Goal: Transaction & Acquisition: Book appointment/travel/reservation

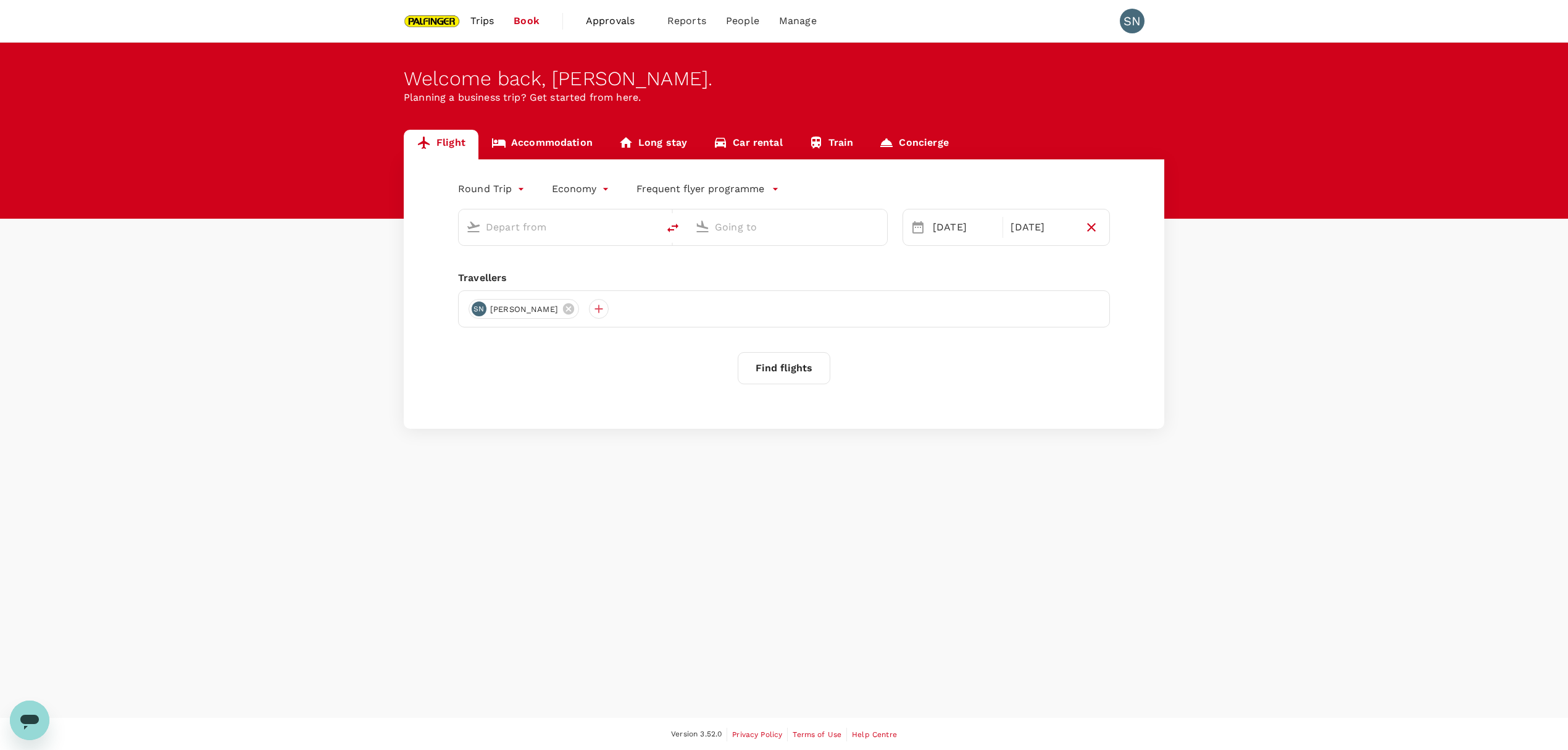
type input "[GEOGRAPHIC_DATA], [GEOGRAPHIC_DATA] (any)"
type input "Tokyo Intl (HND)"
click at [536, 238] on div "[GEOGRAPHIC_DATA], [GEOGRAPHIC_DATA] (any)" at bounding box center [555, 225] width 189 height 27
click at [774, 228] on input "text" at bounding box center [788, 227] width 146 height 19
type input "[GEOGRAPHIC_DATA], [GEOGRAPHIC_DATA] (any)"
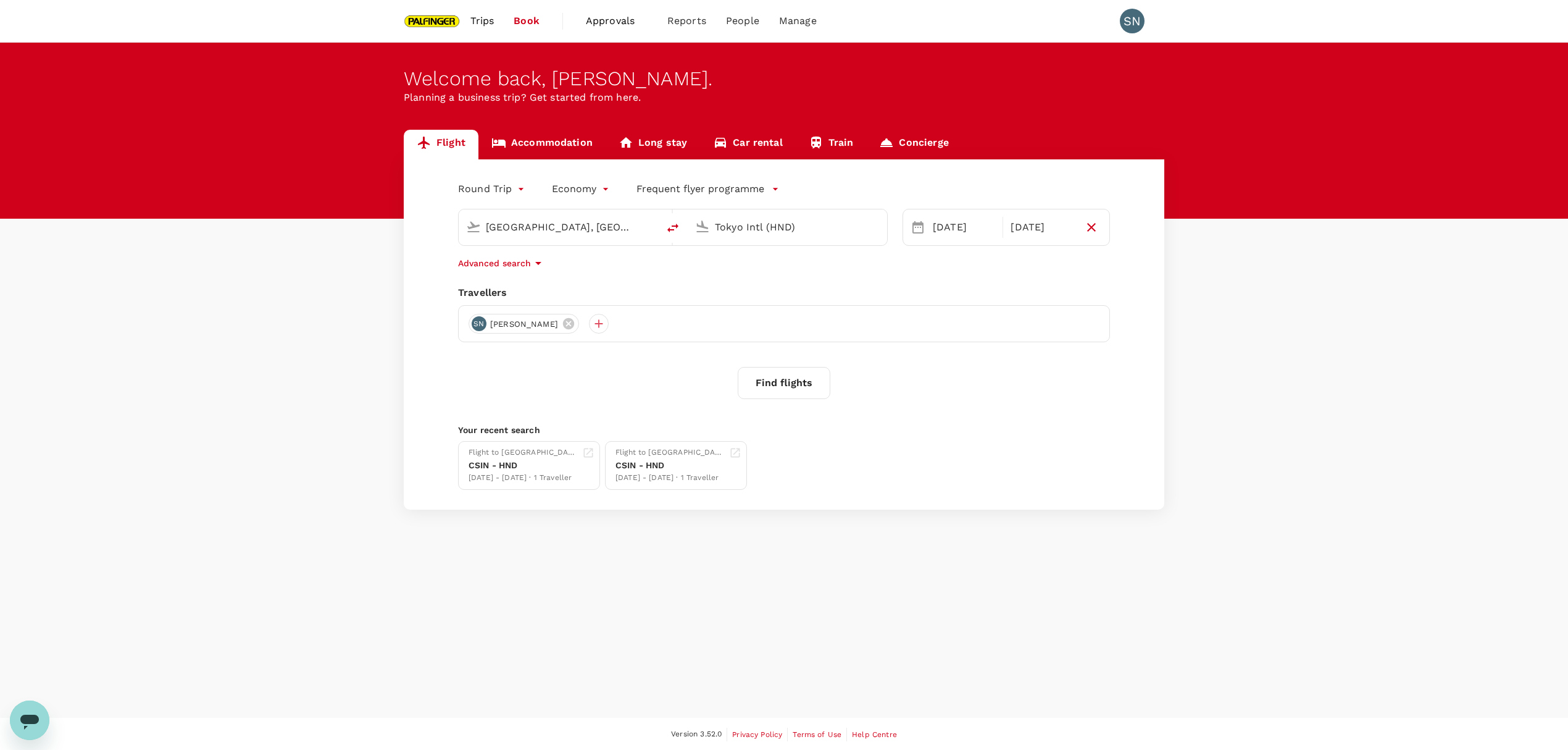
drag, startPoint x: 803, startPoint y: 226, endPoint x: 490, endPoint y: 228, distance: 313.0
click at [490, 228] on div "[GEOGRAPHIC_DATA], [GEOGRAPHIC_DATA] (any) Tokyo Intl (HND)" at bounding box center [672, 227] width 429 height 37
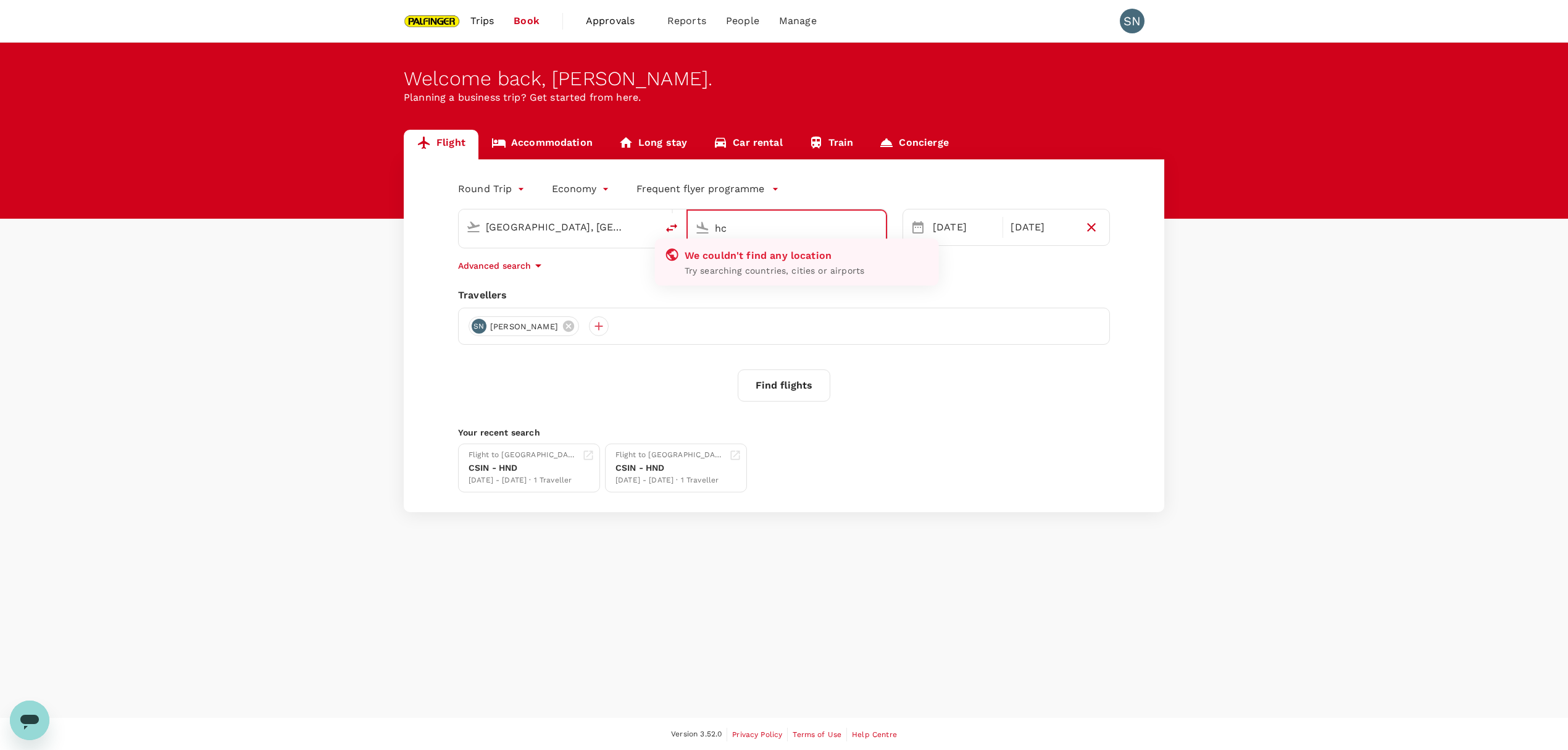
type input "h"
click at [796, 250] on p "[GEOGRAPHIC_DATA], [GEOGRAPHIC_DATA]" at bounding box center [806, 252] width 247 height 12
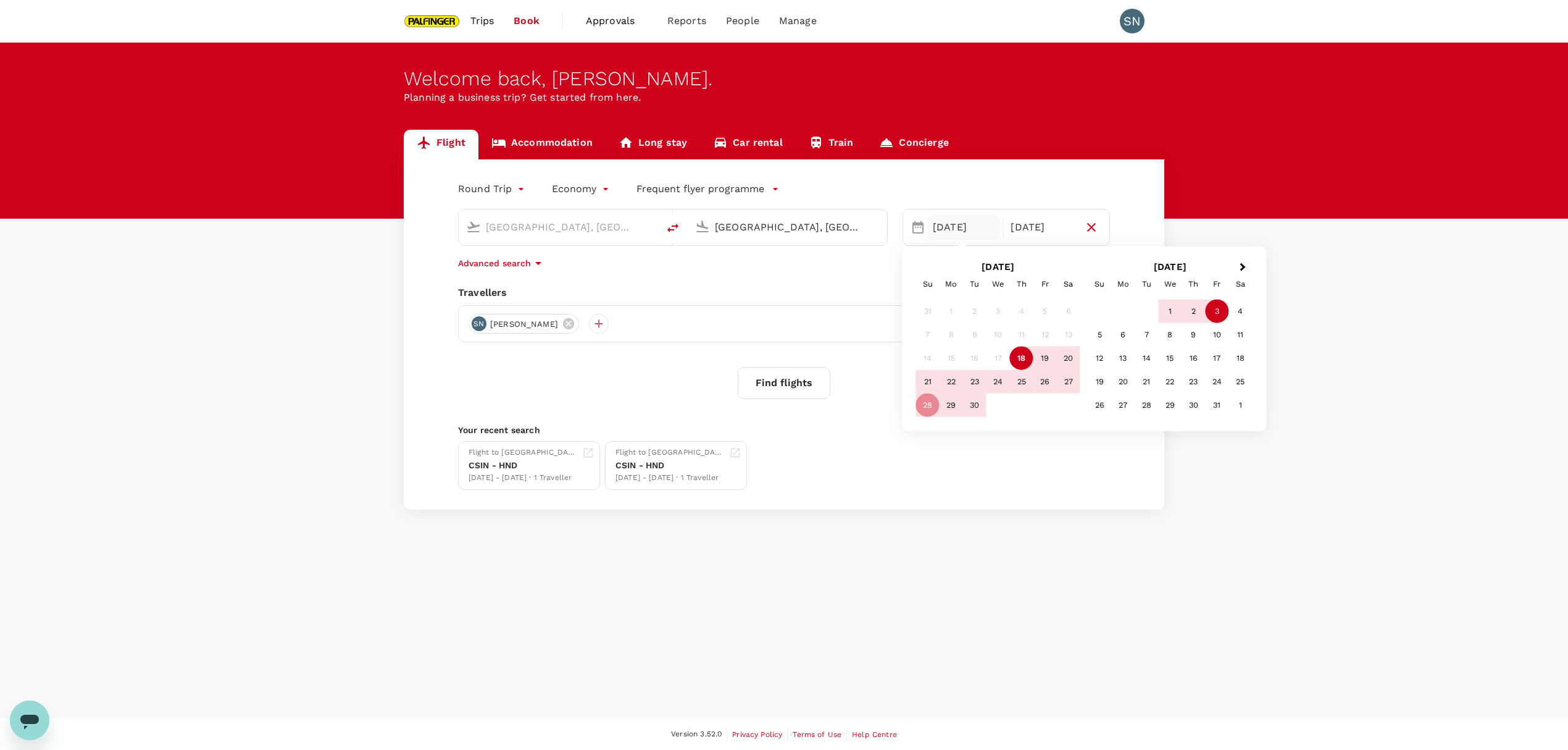
type input "[GEOGRAPHIC_DATA], [GEOGRAPHIC_DATA] (any)"
click at [1232, 267] on h2 "[DATE]" at bounding box center [1169, 266] width 172 height 11
click at [1235, 265] on button "Next Month" at bounding box center [1243, 268] width 20 height 20
click at [1142, 359] on div "11" at bounding box center [1147, 358] width 23 height 23
click at [1026, 359] on div "13" at bounding box center [1022, 358] width 23 height 23
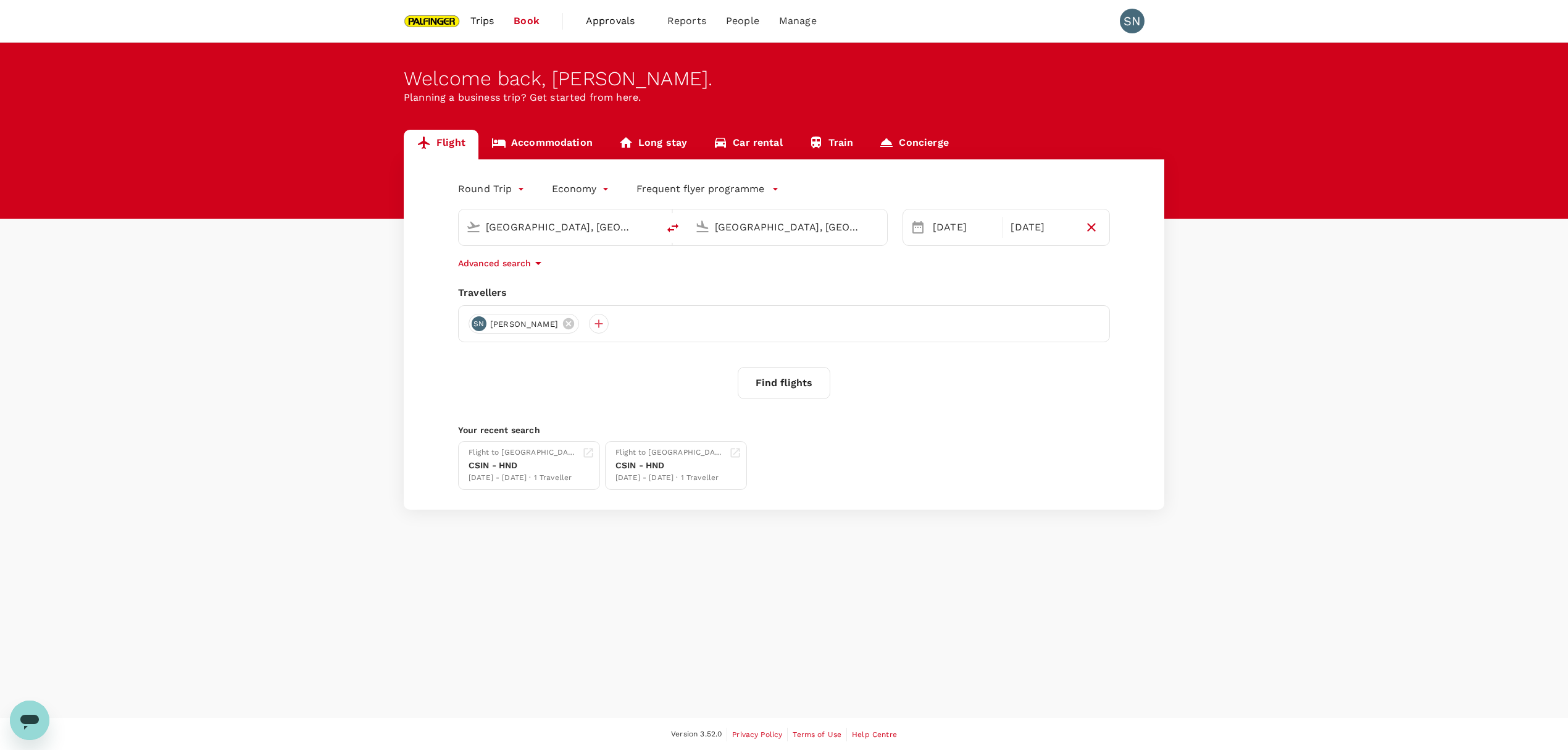
click at [298, 429] on div "Flight Accommodation Long stay Car rental Train Concierge Round Trip roundtrip …" at bounding box center [784, 319] width 1568 height 380
click at [788, 391] on button "Find flights" at bounding box center [784, 383] width 93 height 32
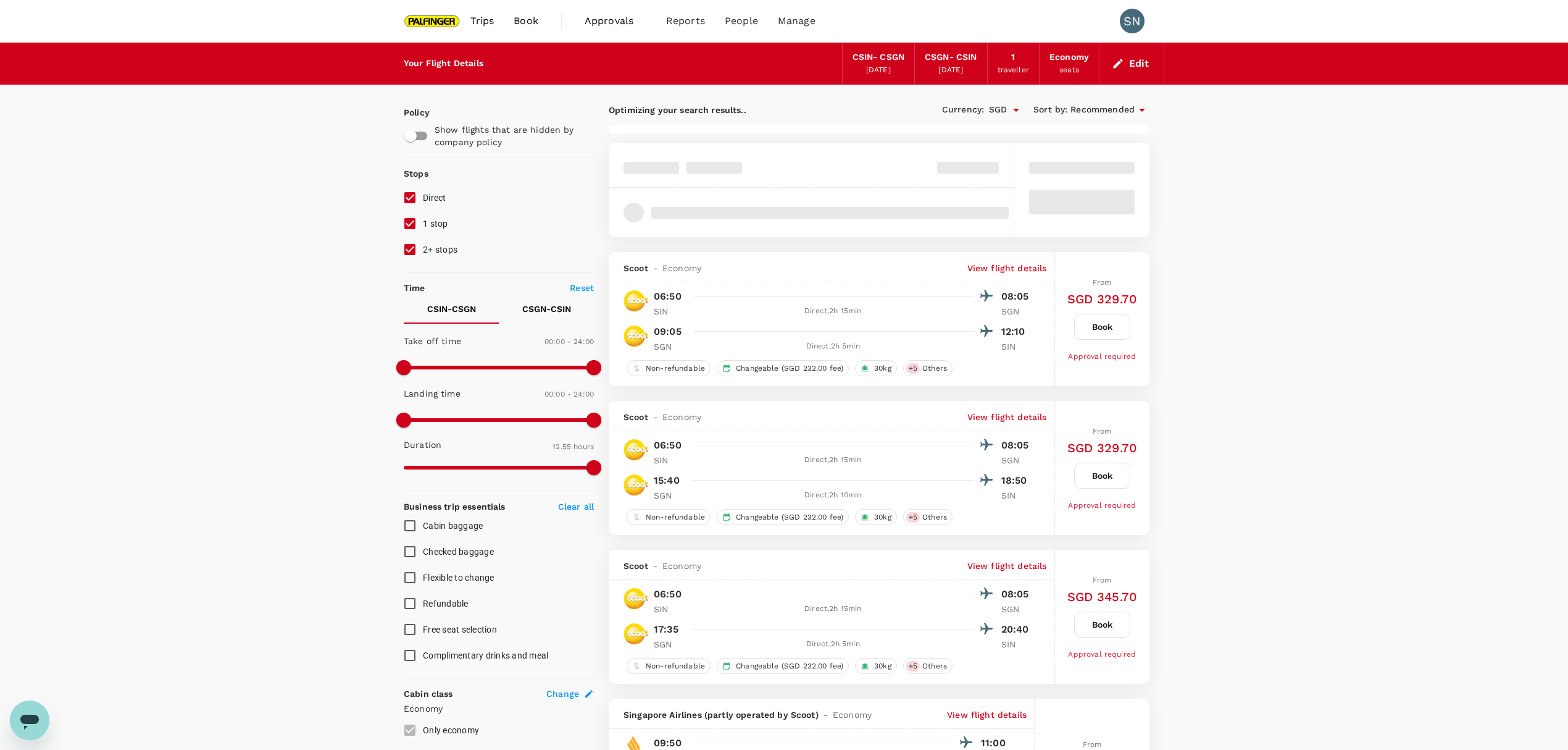
click at [408, 244] on input "2+ stops" at bounding box center [410, 249] width 26 height 26
checkbox input "false"
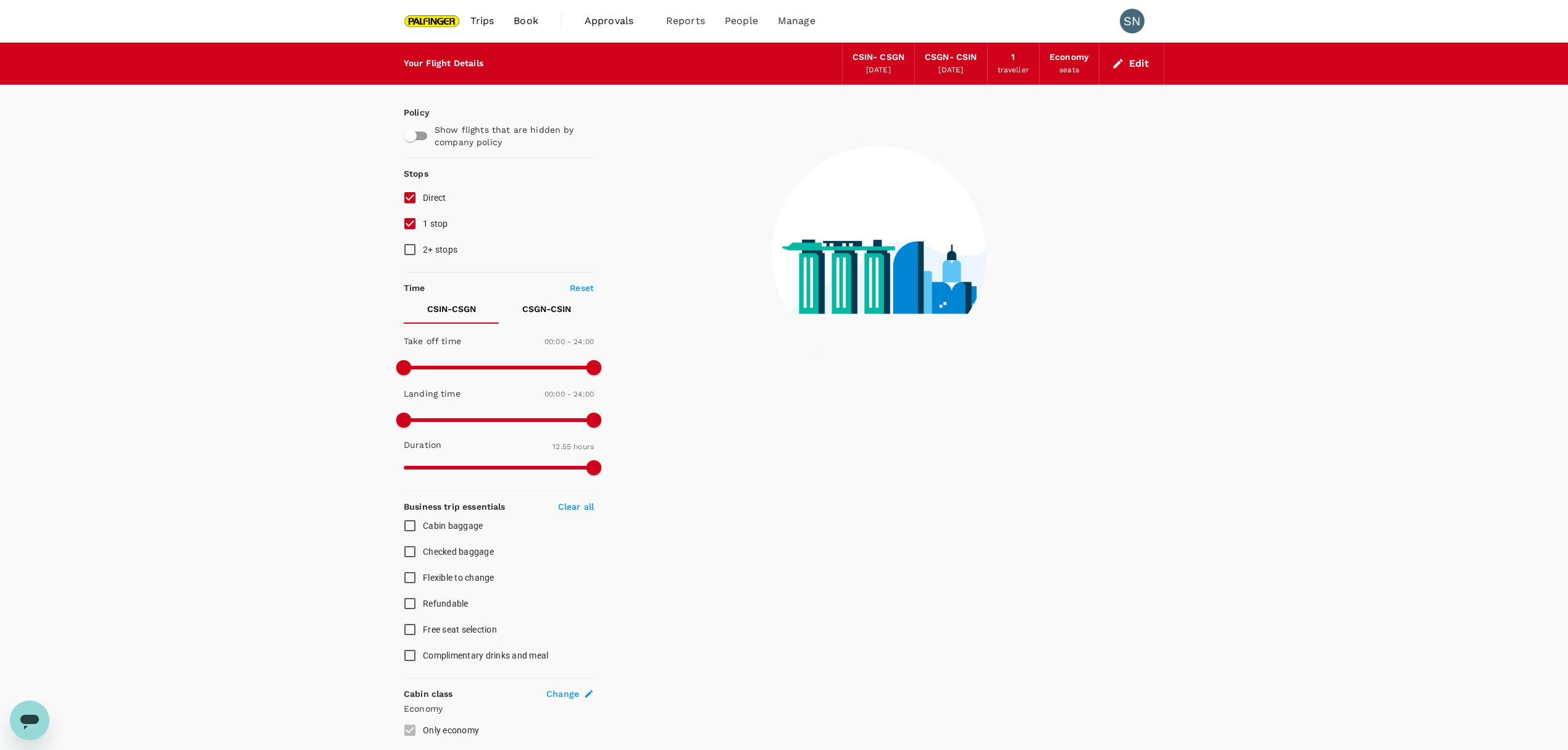
click at [410, 228] on input "1 stop" at bounding box center [410, 223] width 26 height 26
checkbox input "false"
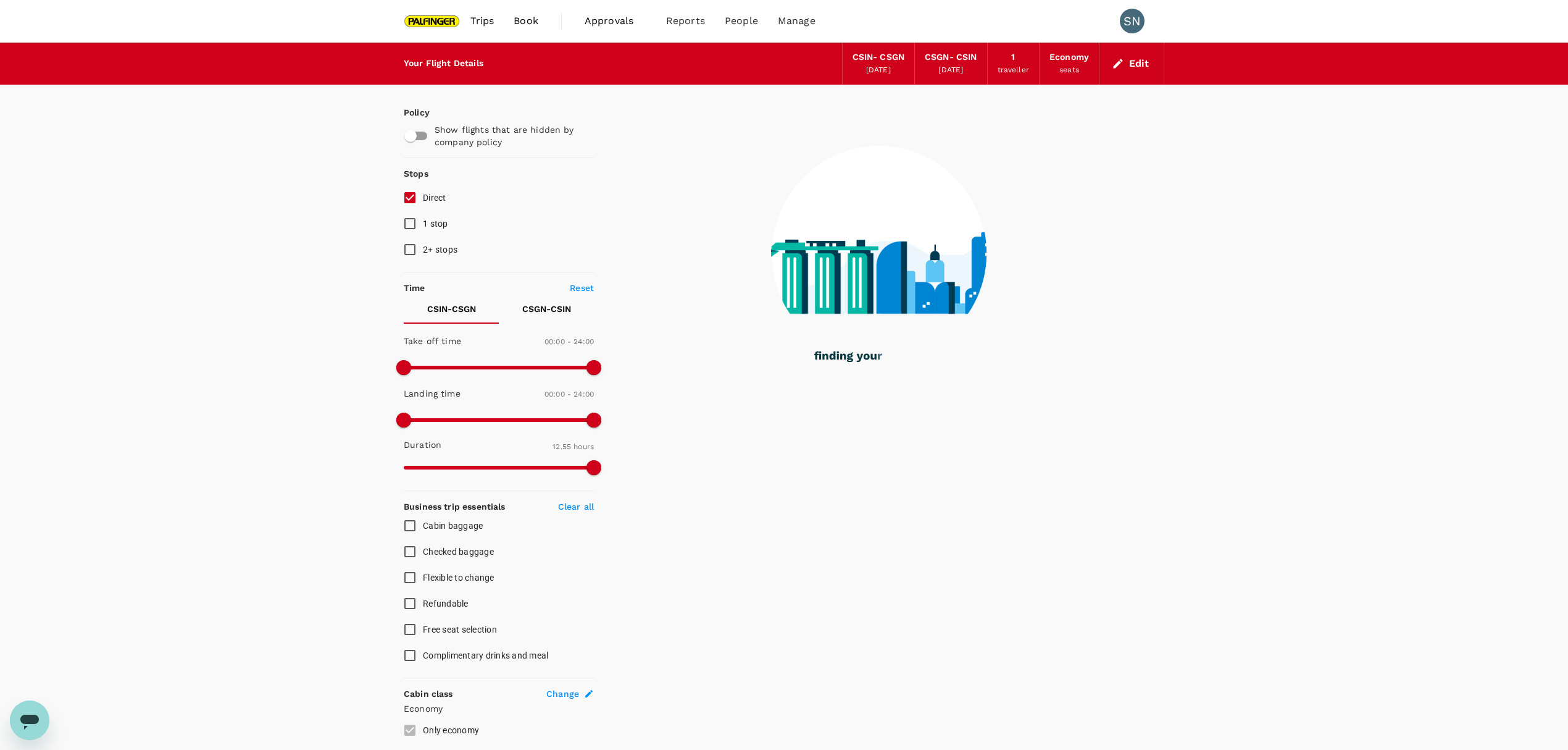
click at [184, 343] on div "Your Flight Details CSIN - CSGN [DATE] CSGN - CSIN [DATE] 1 traveller Economy s…" at bounding box center [784, 488] width 1568 height 892
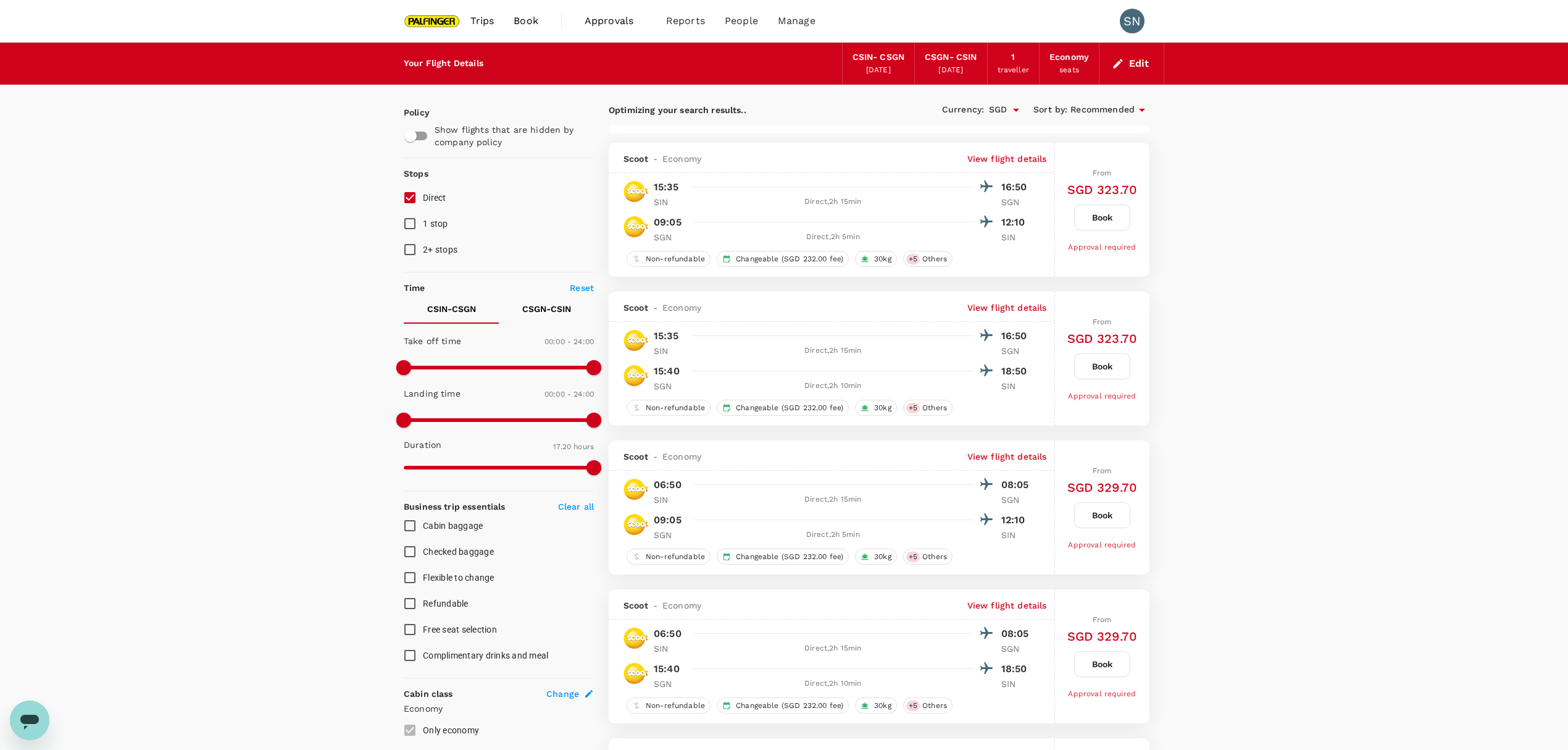
type input "1360"
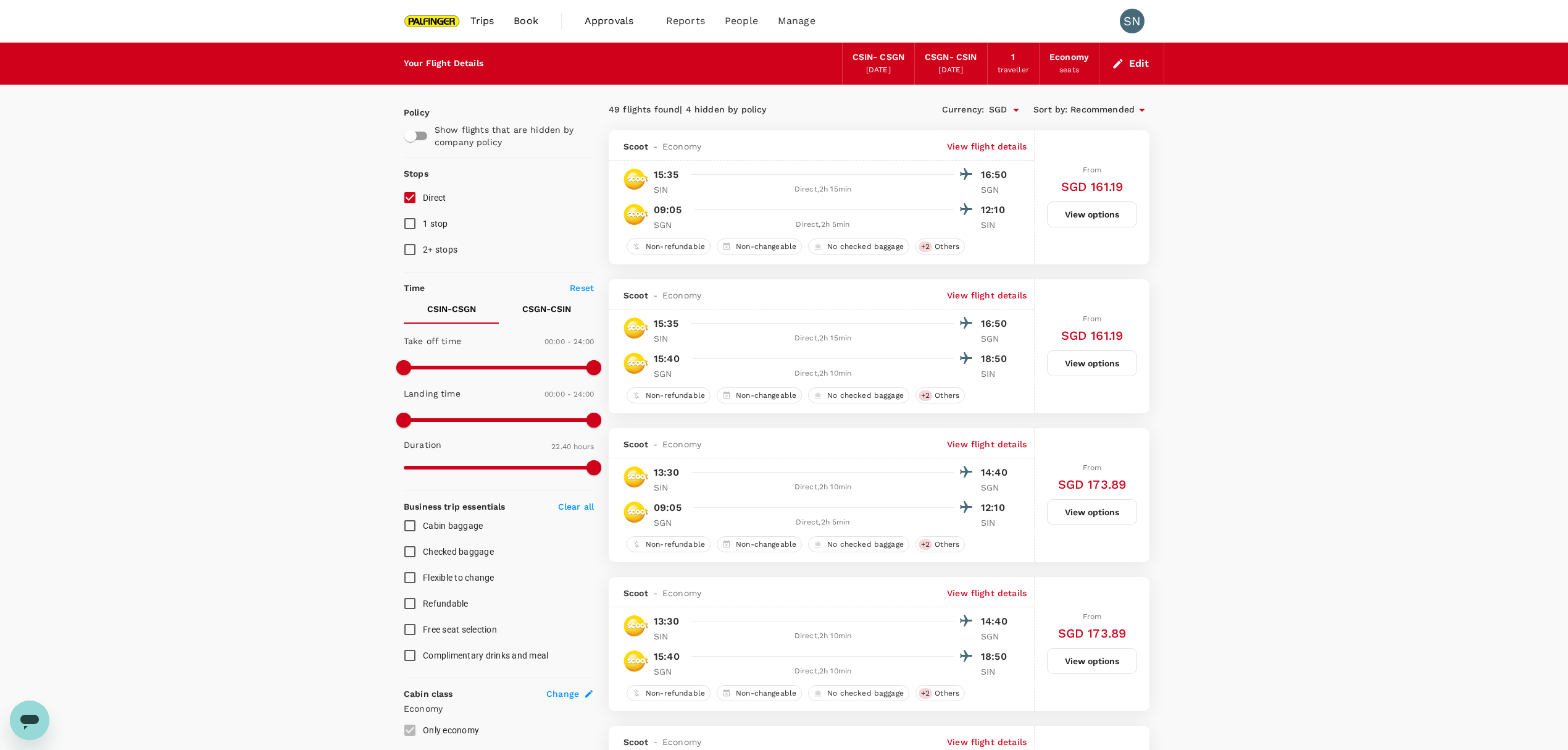
drag, startPoint x: 1426, startPoint y: 389, endPoint x: 1422, endPoint y: 396, distance: 8.1
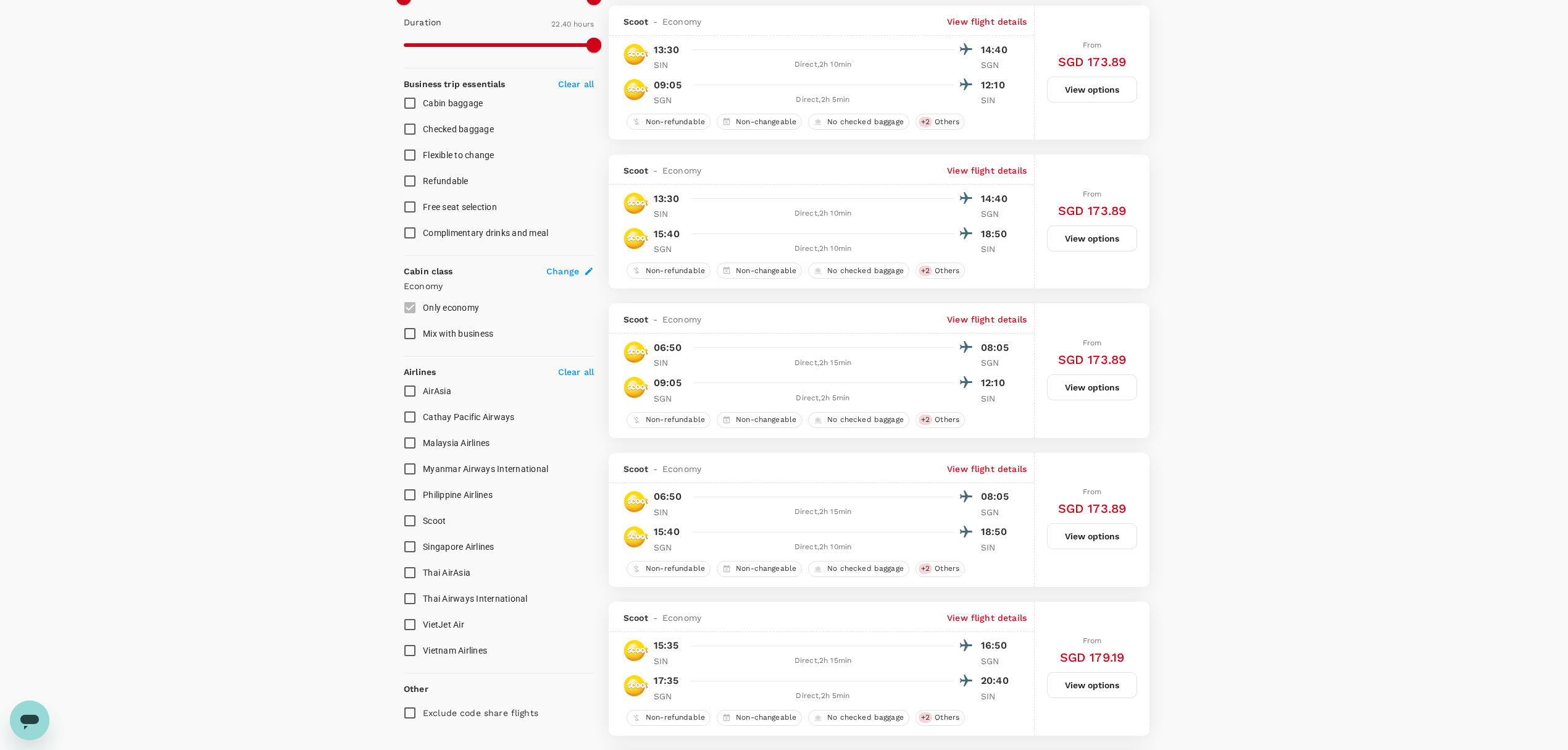
scroll to position [494, 0]
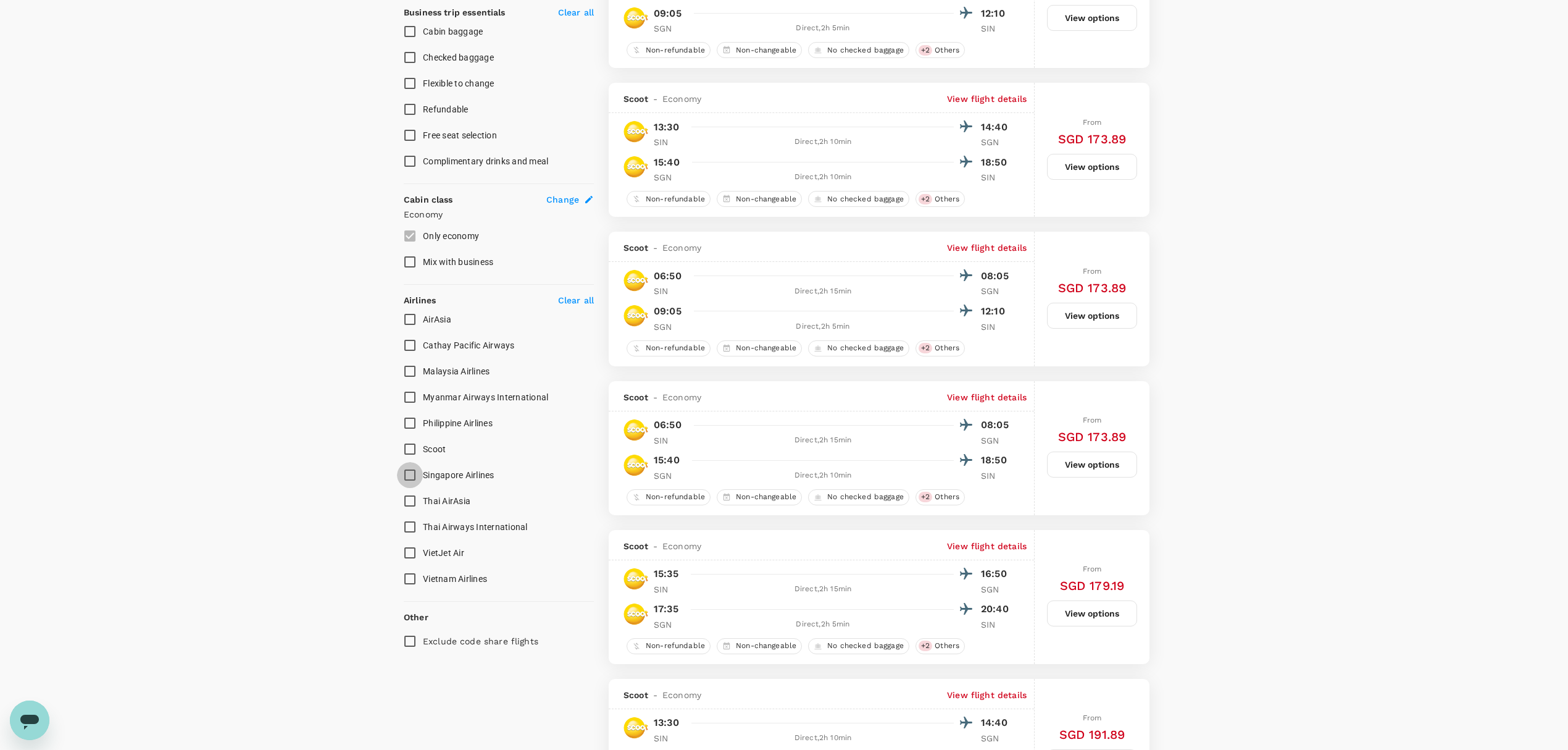
click at [421, 470] on input "Singapore Airlines" at bounding box center [410, 474] width 26 height 26
checkbox input "true"
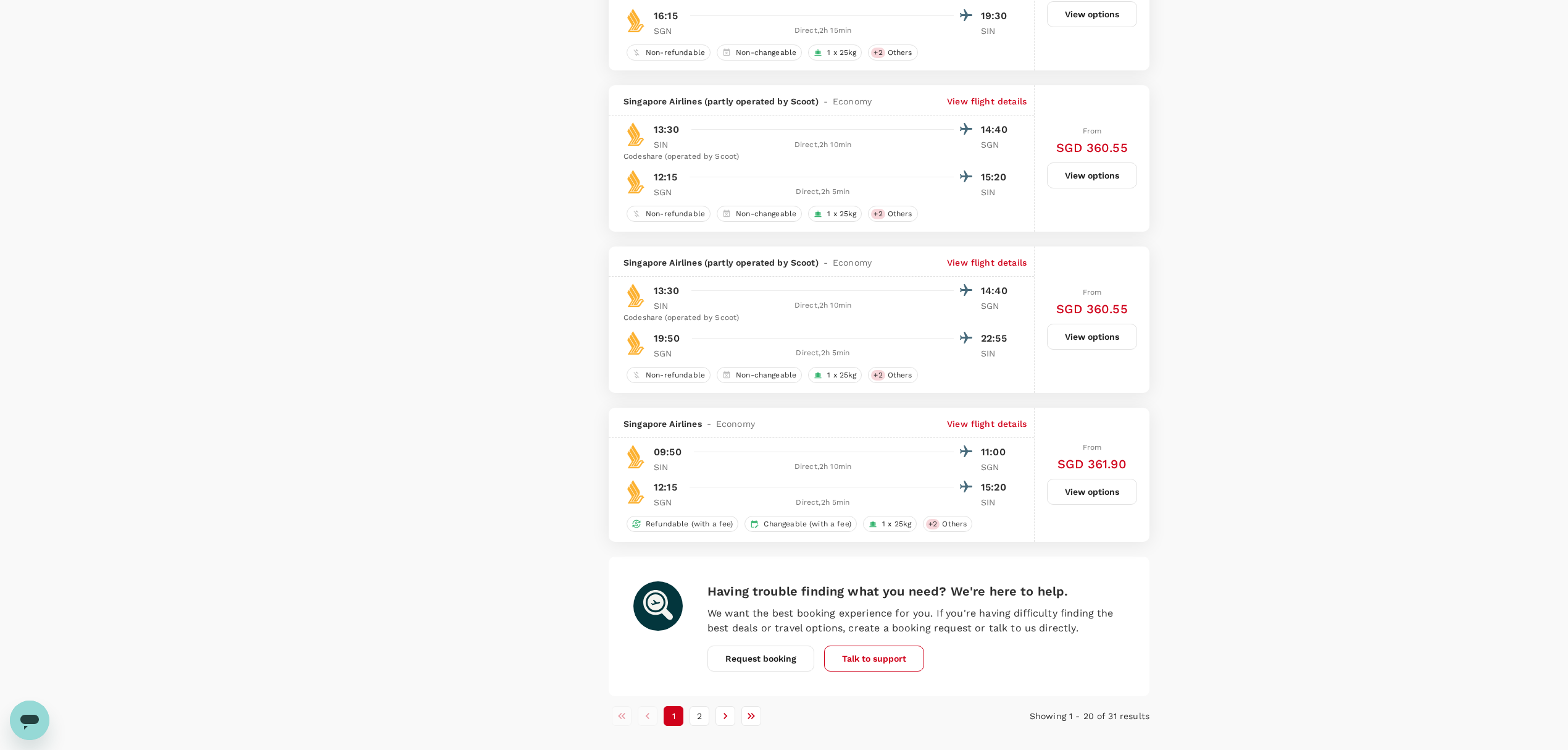
scroll to position [2718, 0]
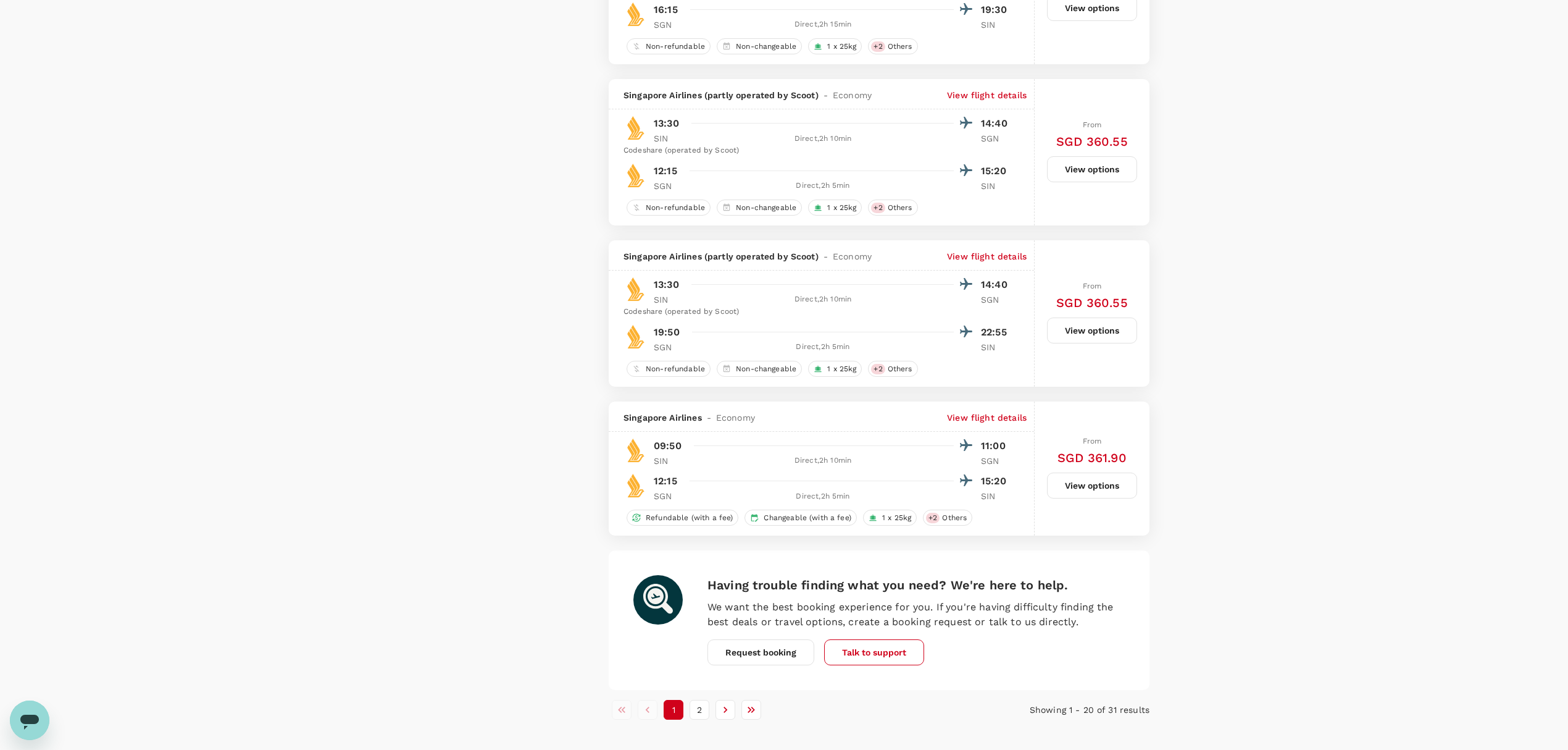
drag, startPoint x: 346, startPoint y: 507, endPoint x: 551, endPoint y: 481, distance: 206.6
click at [1073, 495] on button "View options" at bounding box center [1091, 485] width 90 height 26
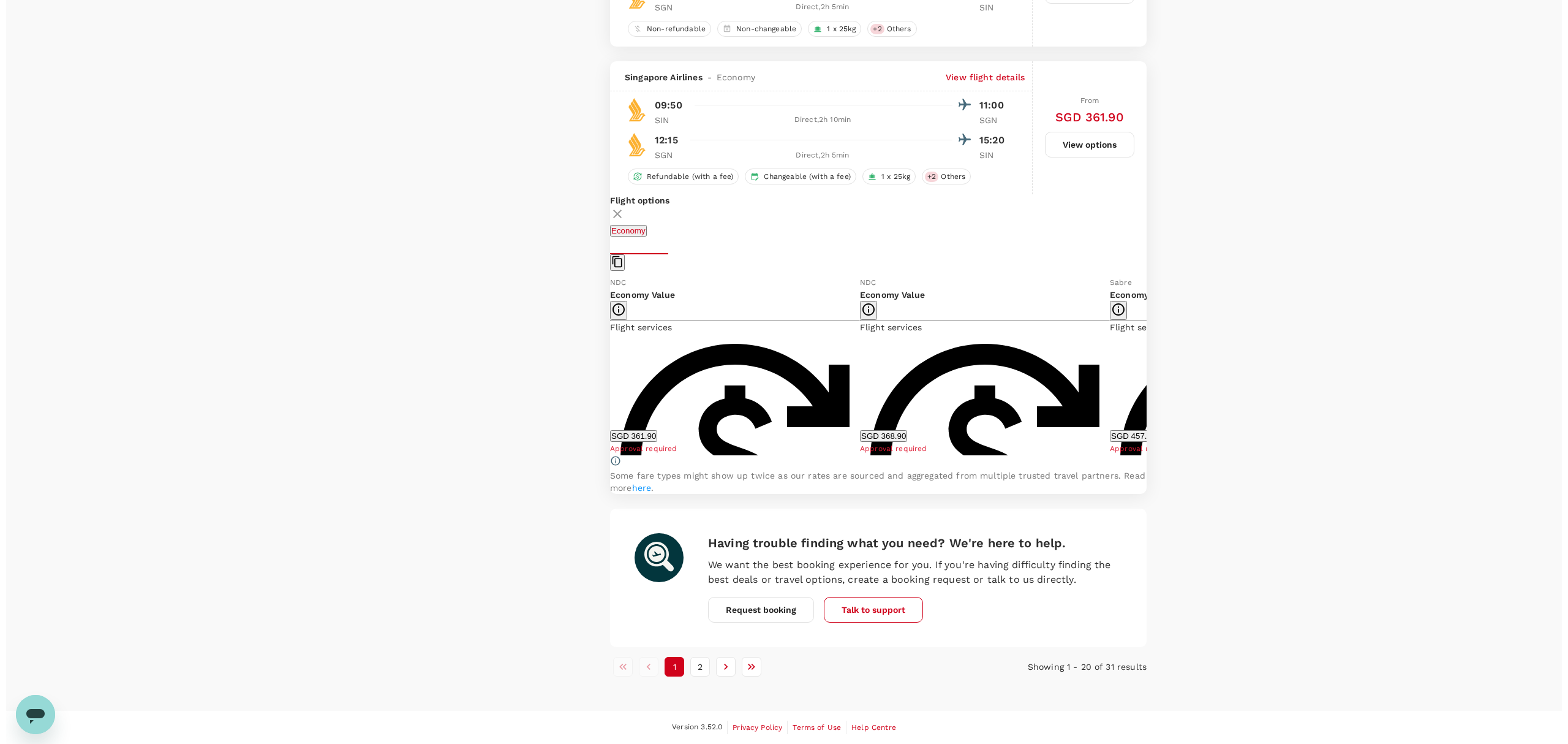
scroll to position [3095, 0]
click at [1146, 360] on icon at bounding box center [1149, 365] width 6 height 10
click at [1144, 359] on icon at bounding box center [1149, 365] width 12 height 12
click at [1146, 360] on icon at bounding box center [1149, 365] width 6 height 10
click at [601, 359] on icon at bounding box center [594, 365] width 12 height 12
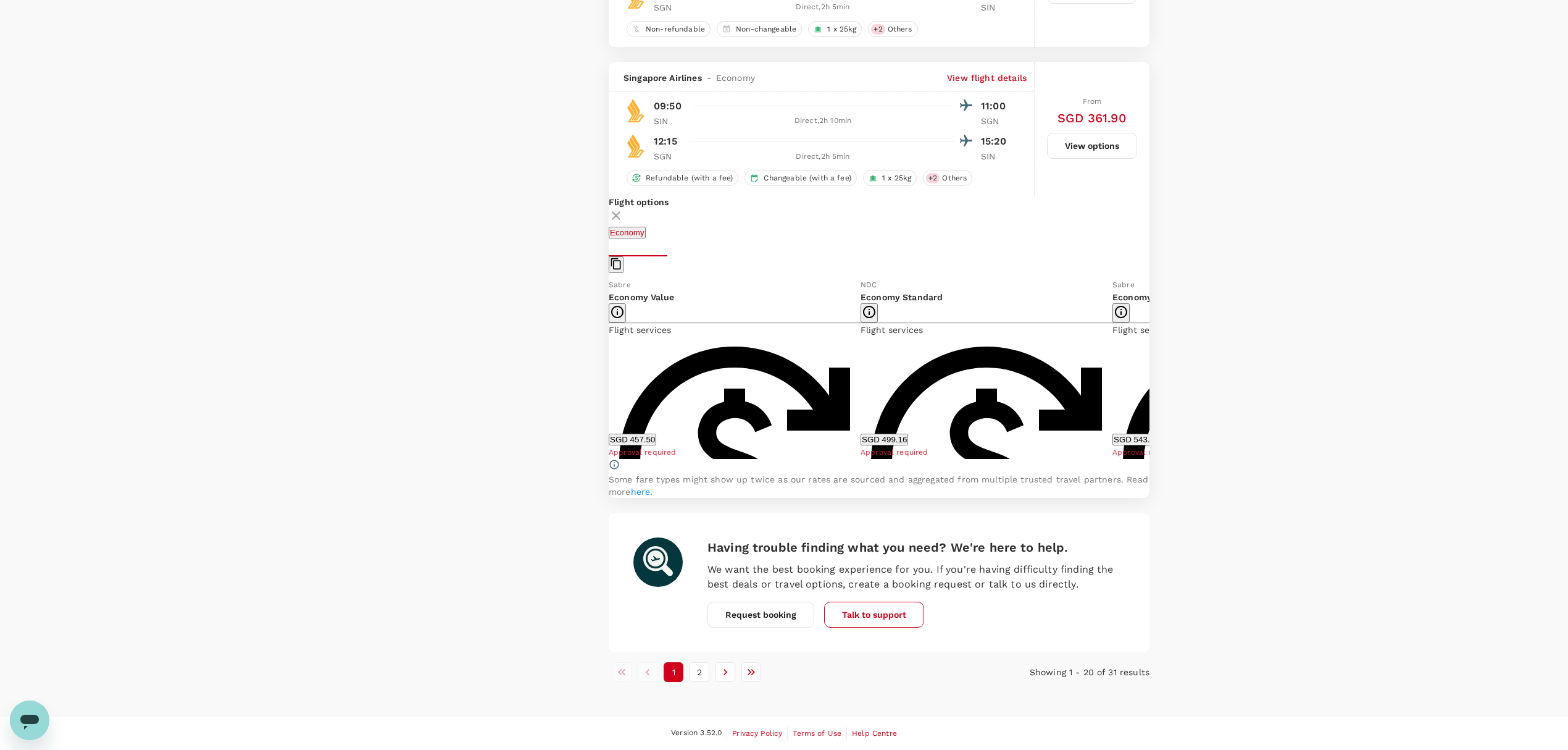
click at [606, 362] on icon at bounding box center [599, 368] width 12 height 12
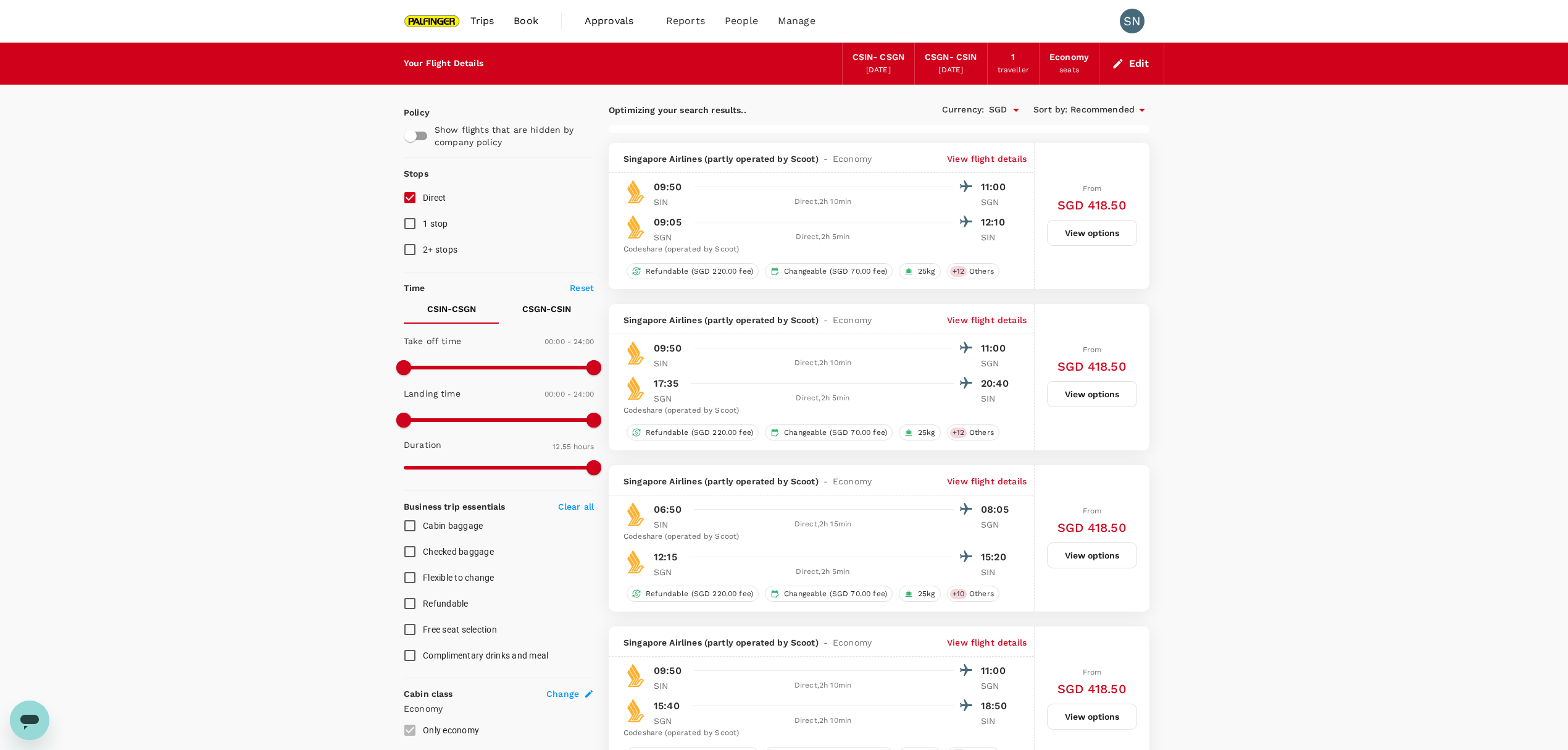
type input "1040"
checkbox input "false"
type input "1360"
checkbox input "false"
checkbox input "true"
